Goal: Register for event/course

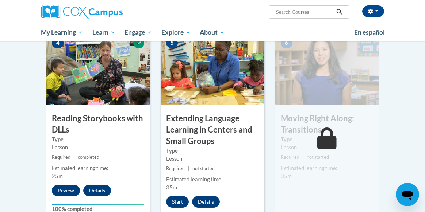
scroll to position [423, 0]
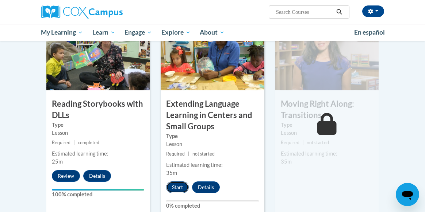
click at [174, 193] on button "Start" at bounding box center [177, 188] width 23 height 12
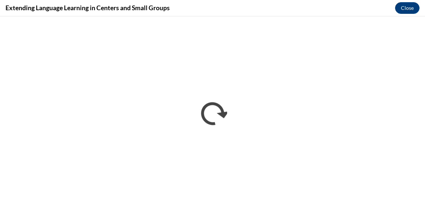
scroll to position [0, 0]
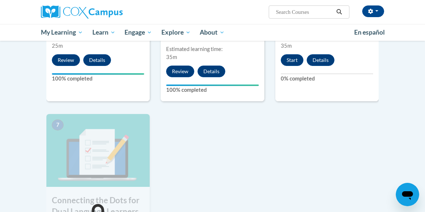
scroll to position [540, 0]
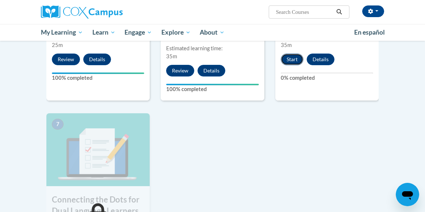
click at [290, 65] on button "Start" at bounding box center [292, 60] width 23 height 12
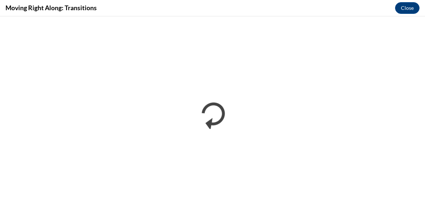
scroll to position [0, 0]
